Goal: Complete application form

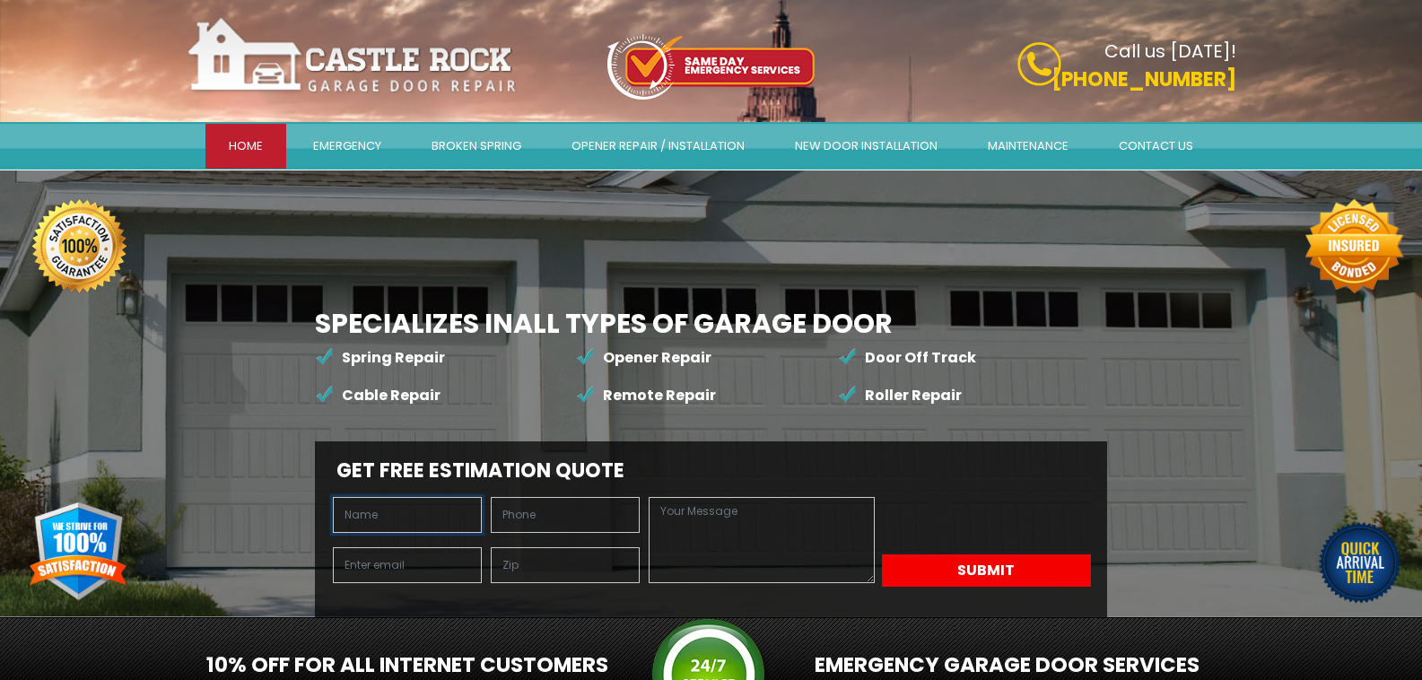
click at [339, 497] on input "text" at bounding box center [407, 515] width 149 height 36
type input "[PERSON_NAME]"
type input "7206084802"
type input "[PERSON_NAME][EMAIL_ADDRESS][DOMAIN_NAME]"
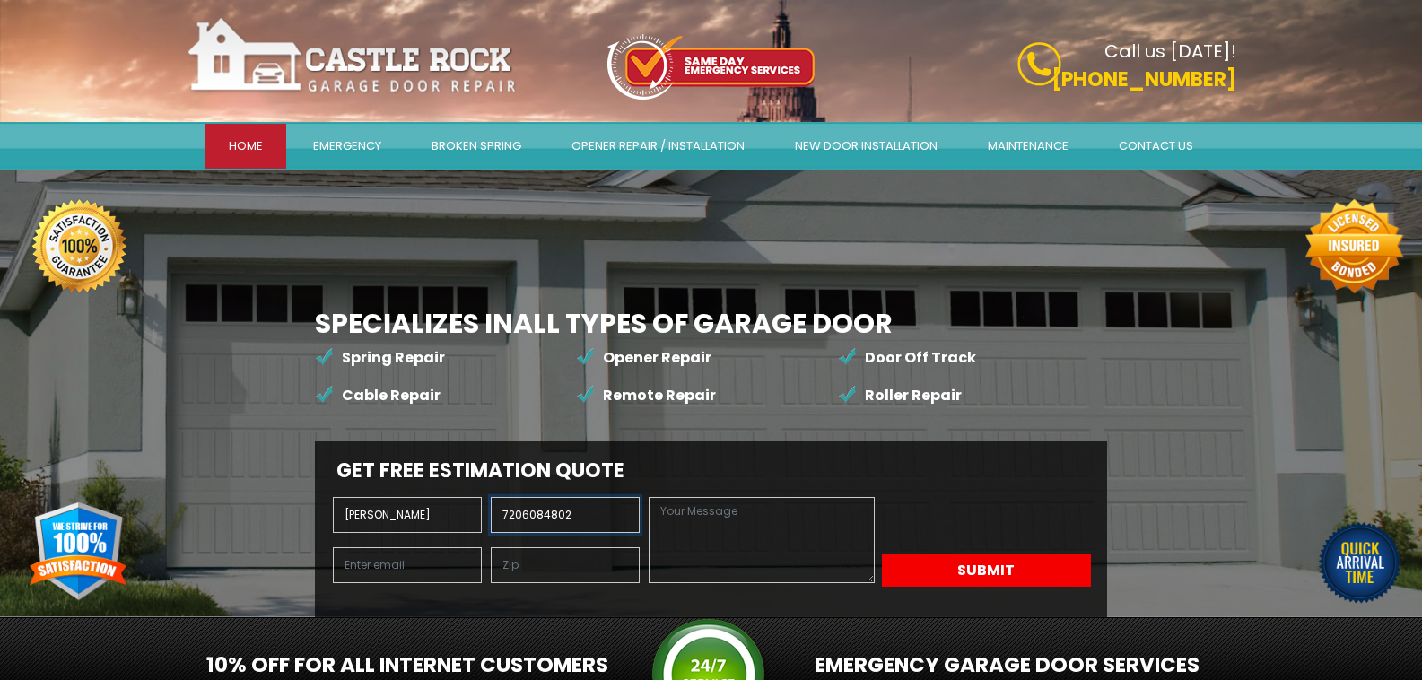
type input "80211"
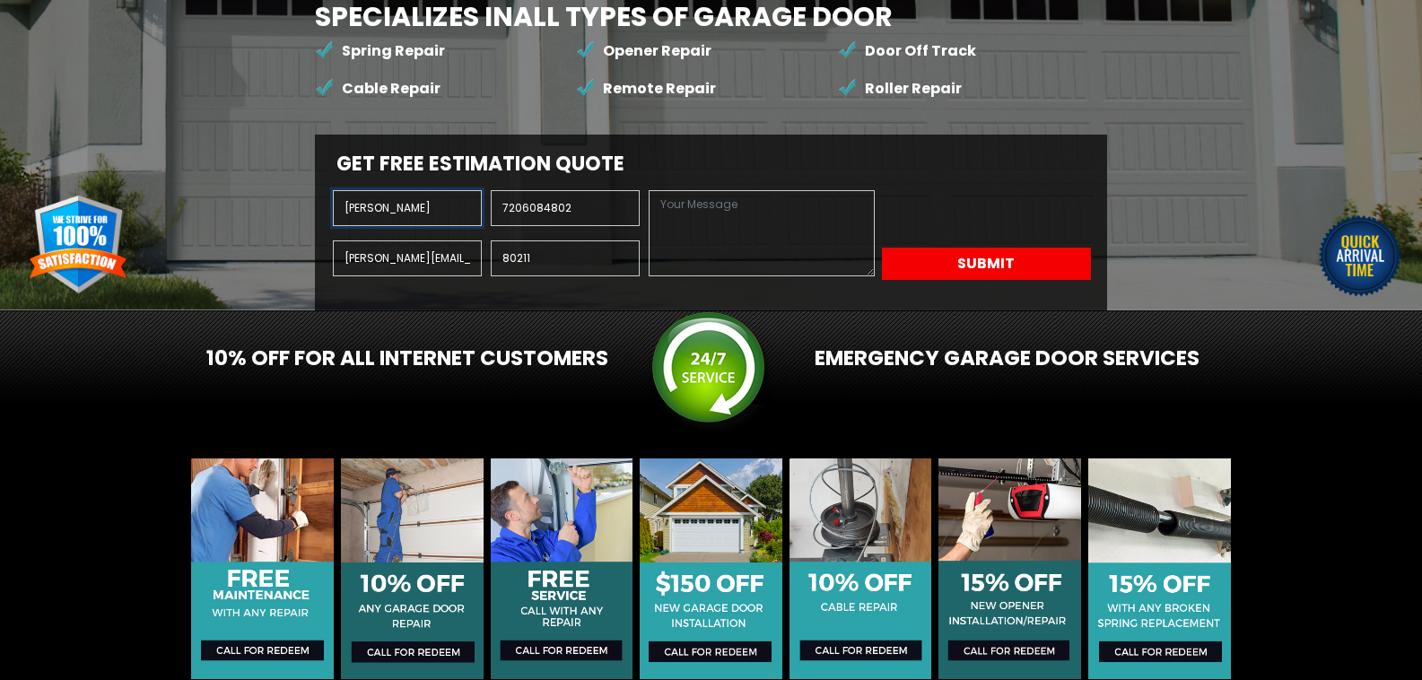
scroll to position [299, 0]
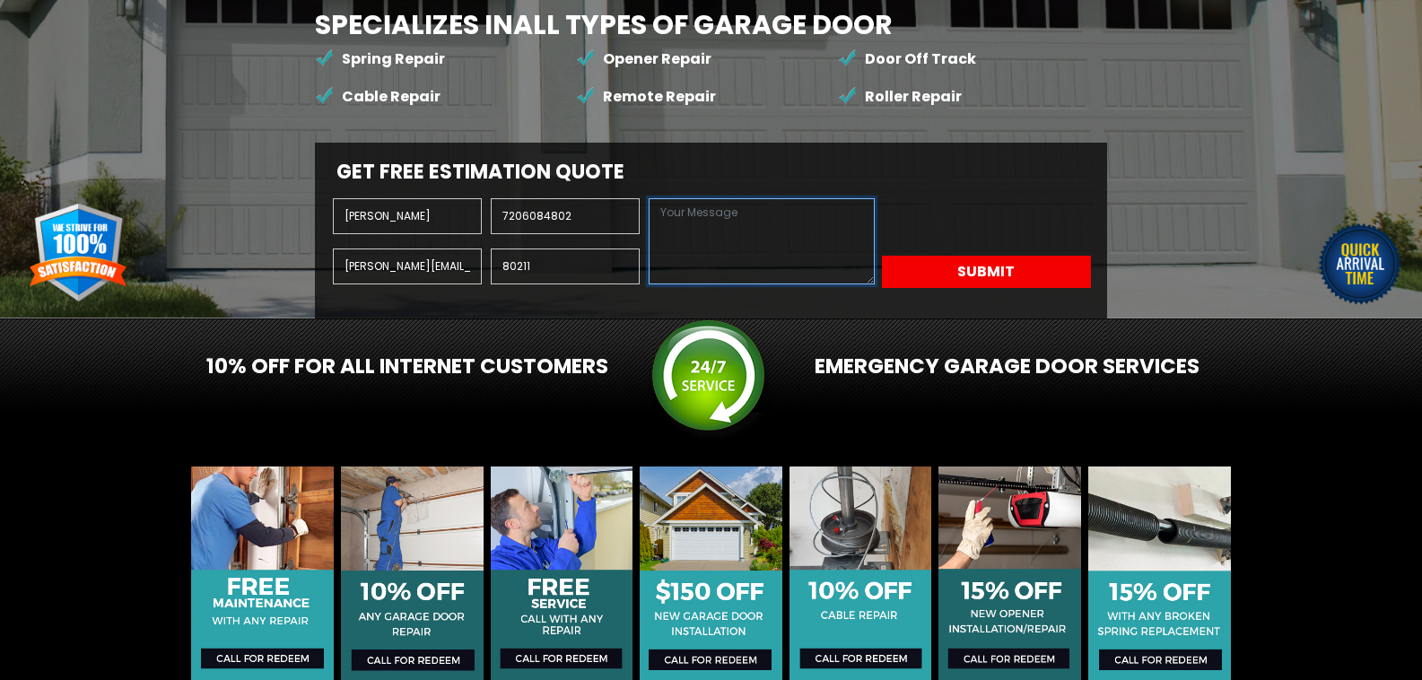
click at [649, 284] on textarea at bounding box center [761, 241] width 225 height 86
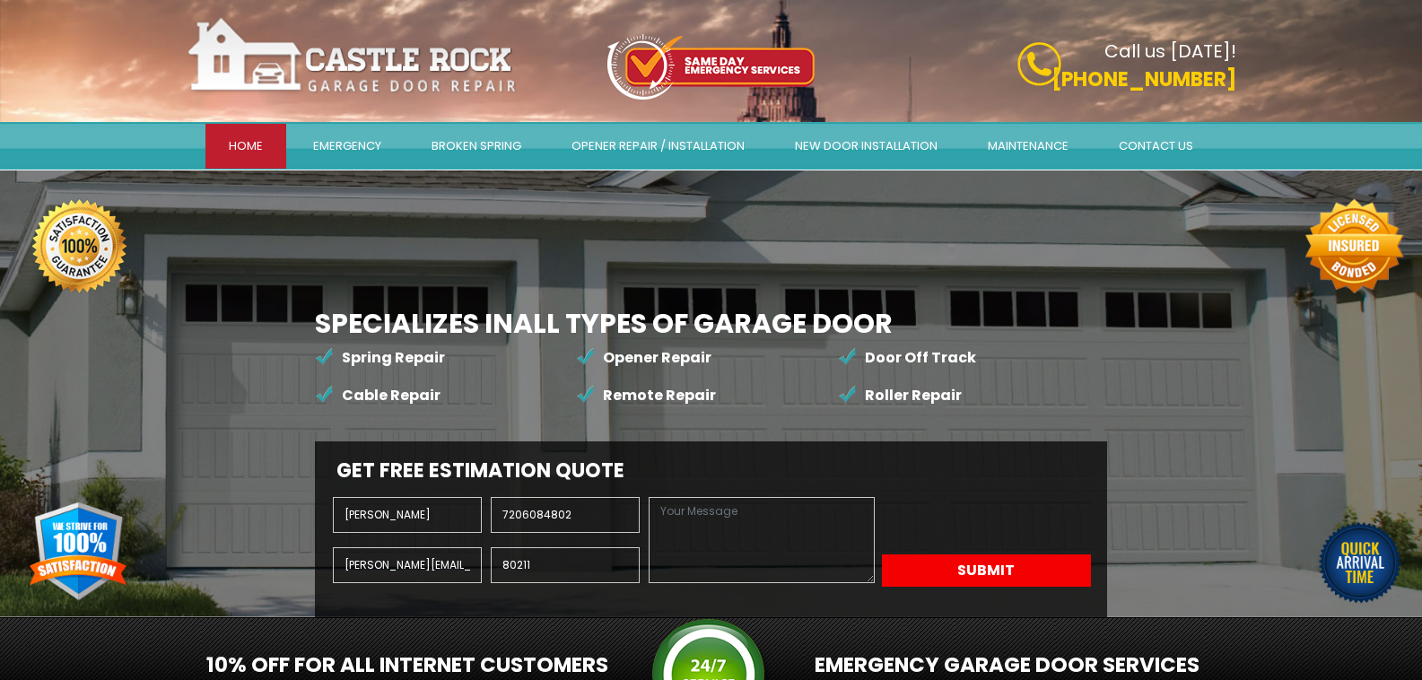
click at [576, 377] on li "Remote Repair" at bounding box center [707, 396] width 262 height 38
drag, startPoint x: 884, startPoint y: 355, endPoint x: 844, endPoint y: 314, distance: 57.1
click at [883, 459] on h2 "Get Free Estimation Quote" at bounding box center [711, 470] width 775 height 23
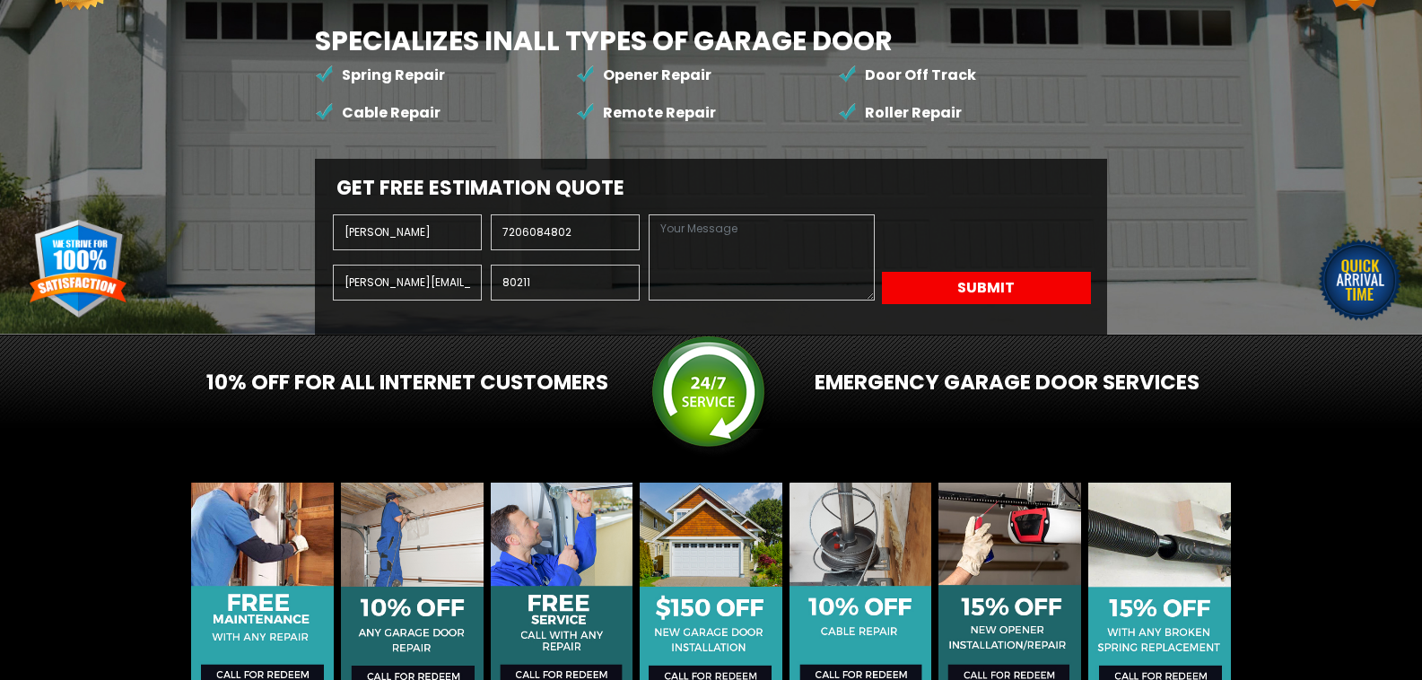
scroll to position [300, 0]
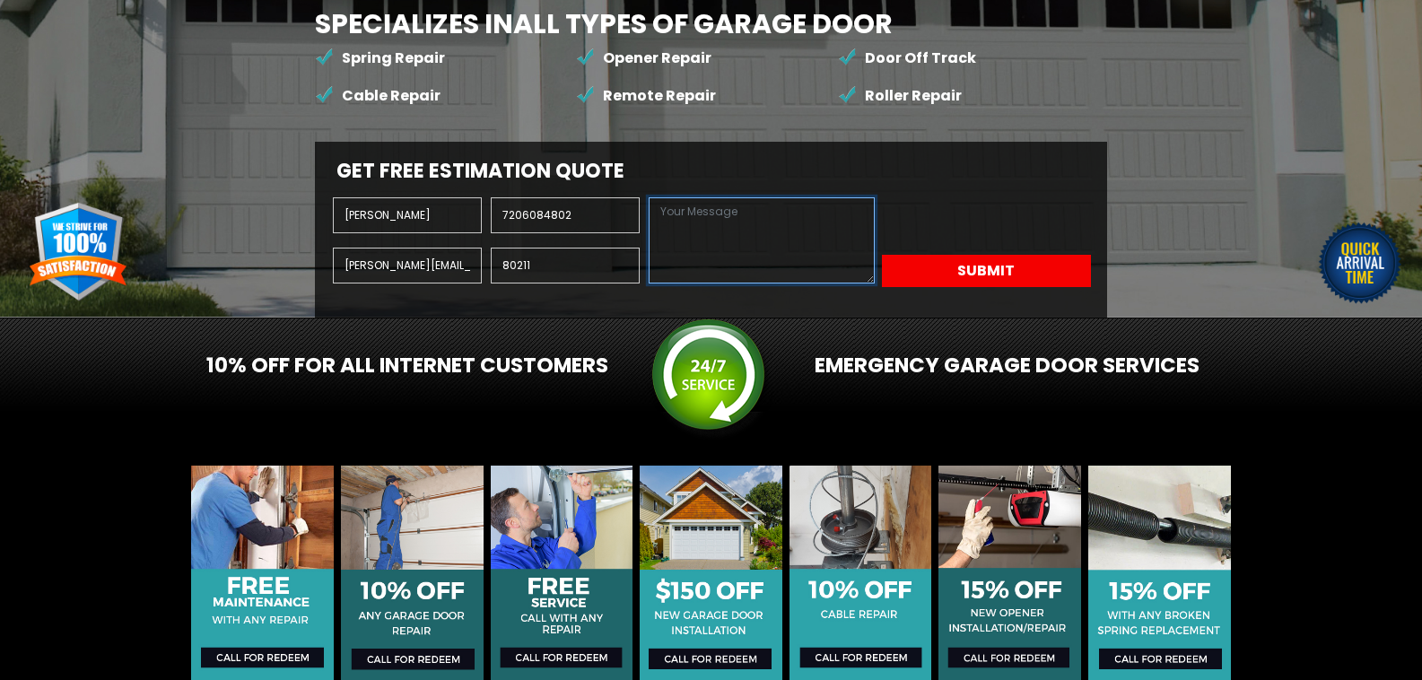
click at [649, 284] on textarea at bounding box center [761, 240] width 225 height 86
paste textarea "As a local company, 303 Companies has been serving since [DATE], offering a com…"
type textarea "As a local company, 303 Companies has been serving since [DATE], offering a com…"
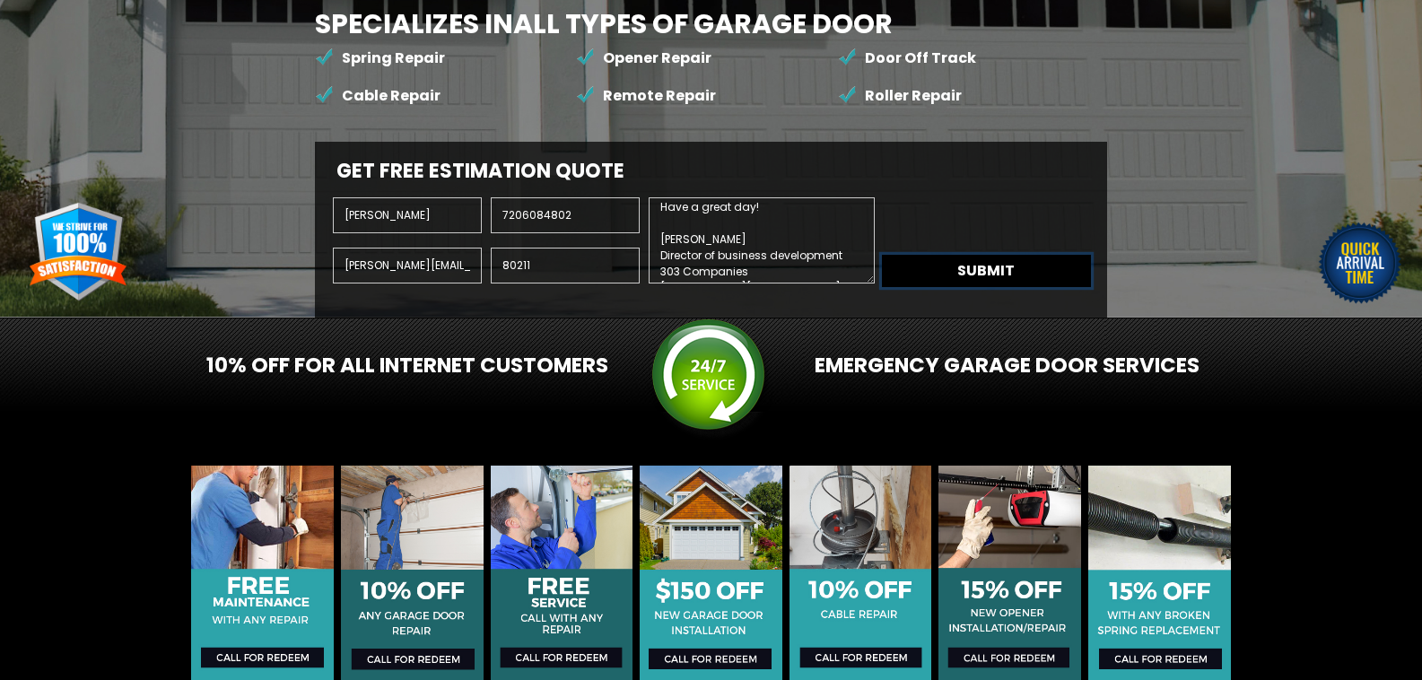
click at [882, 287] on button "Submit" at bounding box center [986, 271] width 209 height 32
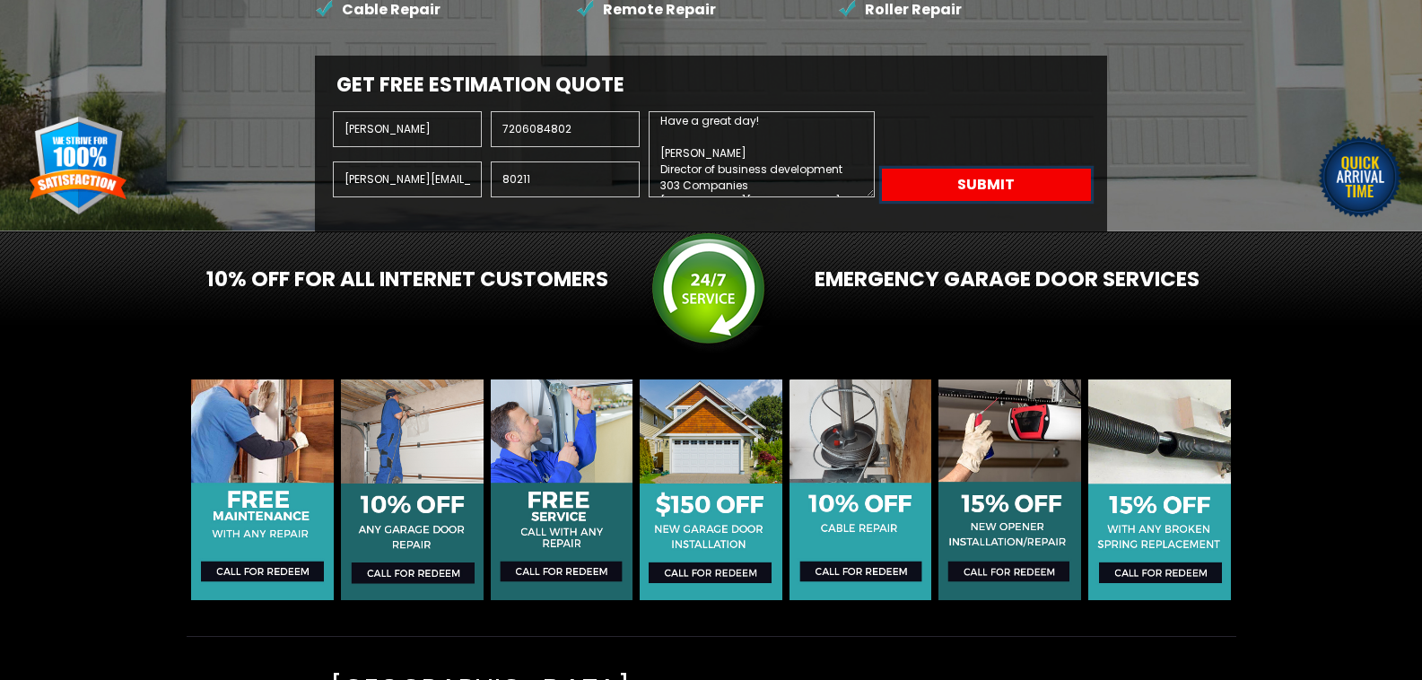
scroll to position [300, 0]
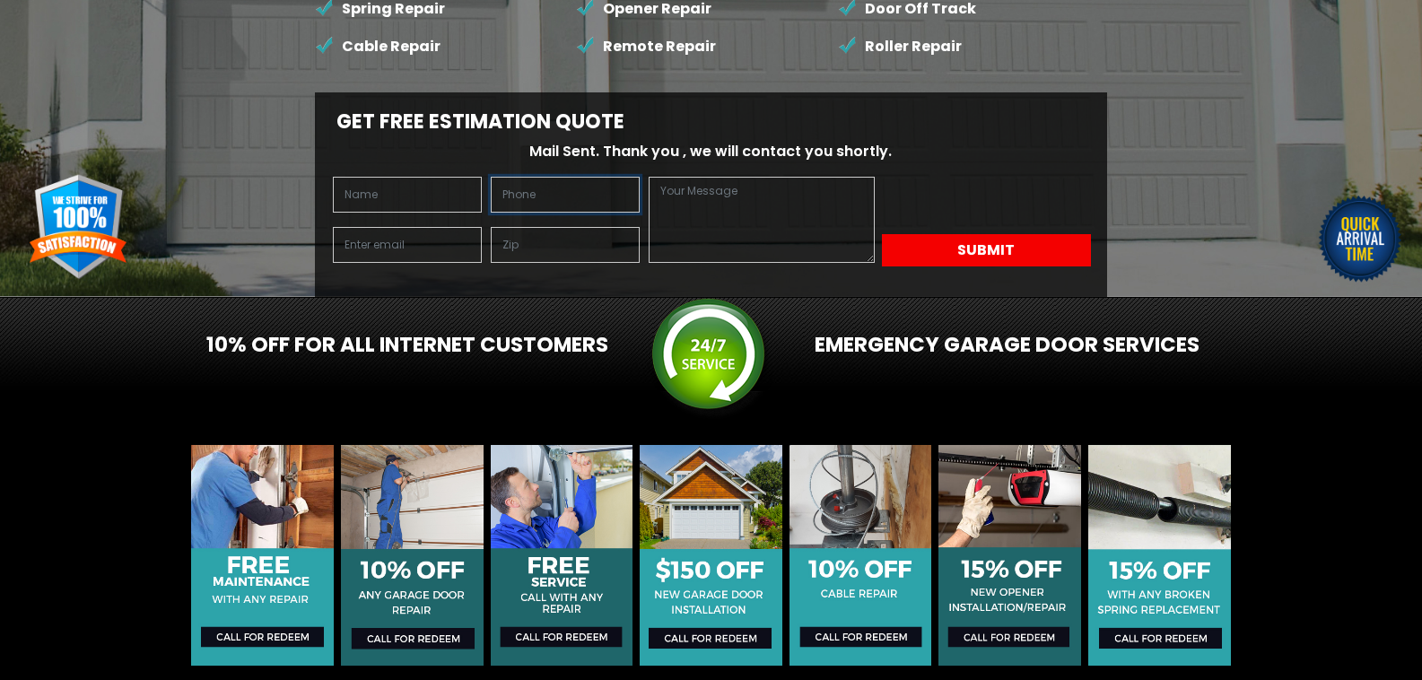
scroll to position [299, 0]
